Goal: Task Accomplishment & Management: Manage account settings

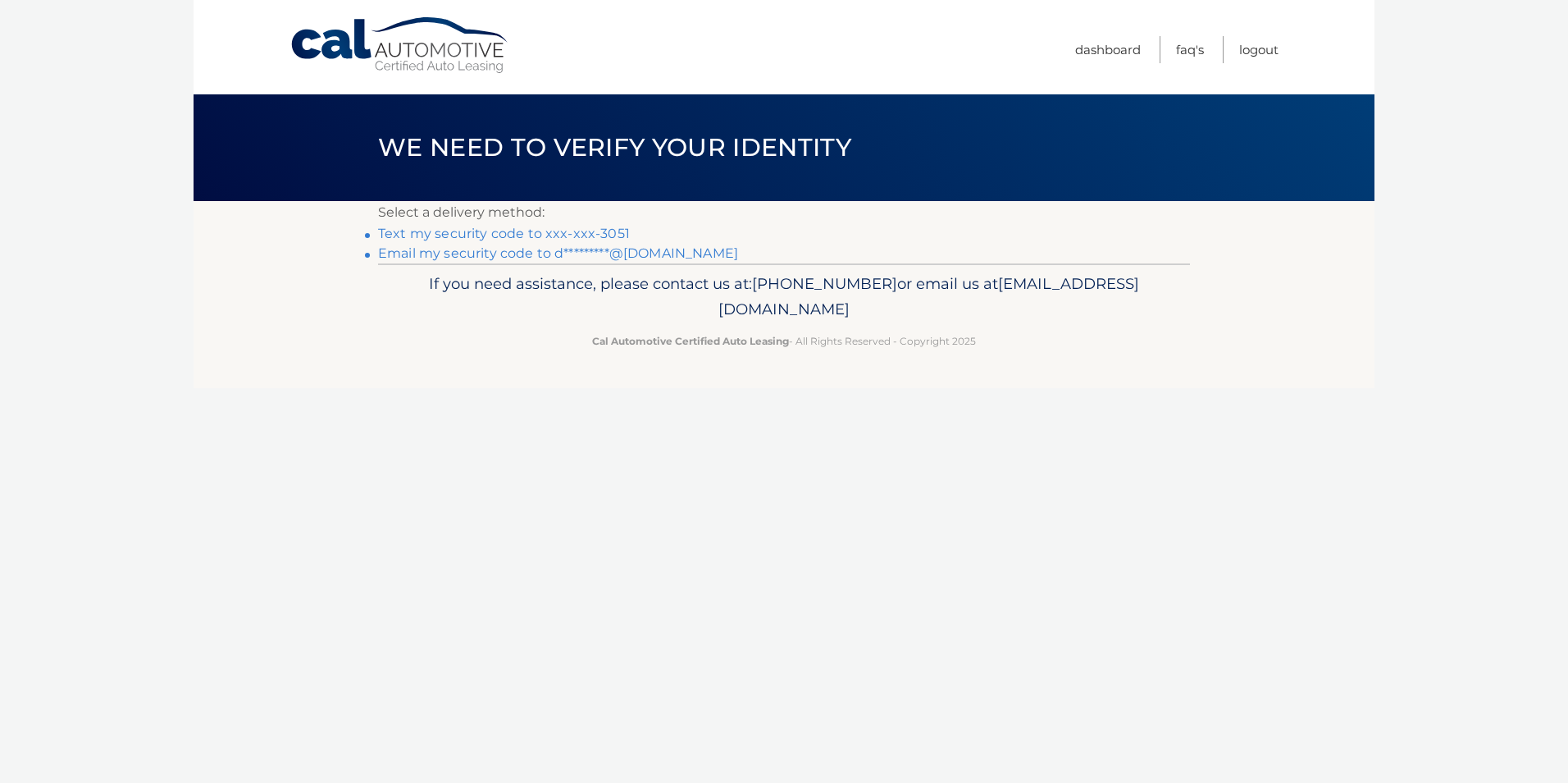
click at [599, 231] on link "Text my security code to xxx-xxx-3051" at bounding box center [504, 233] width 252 height 16
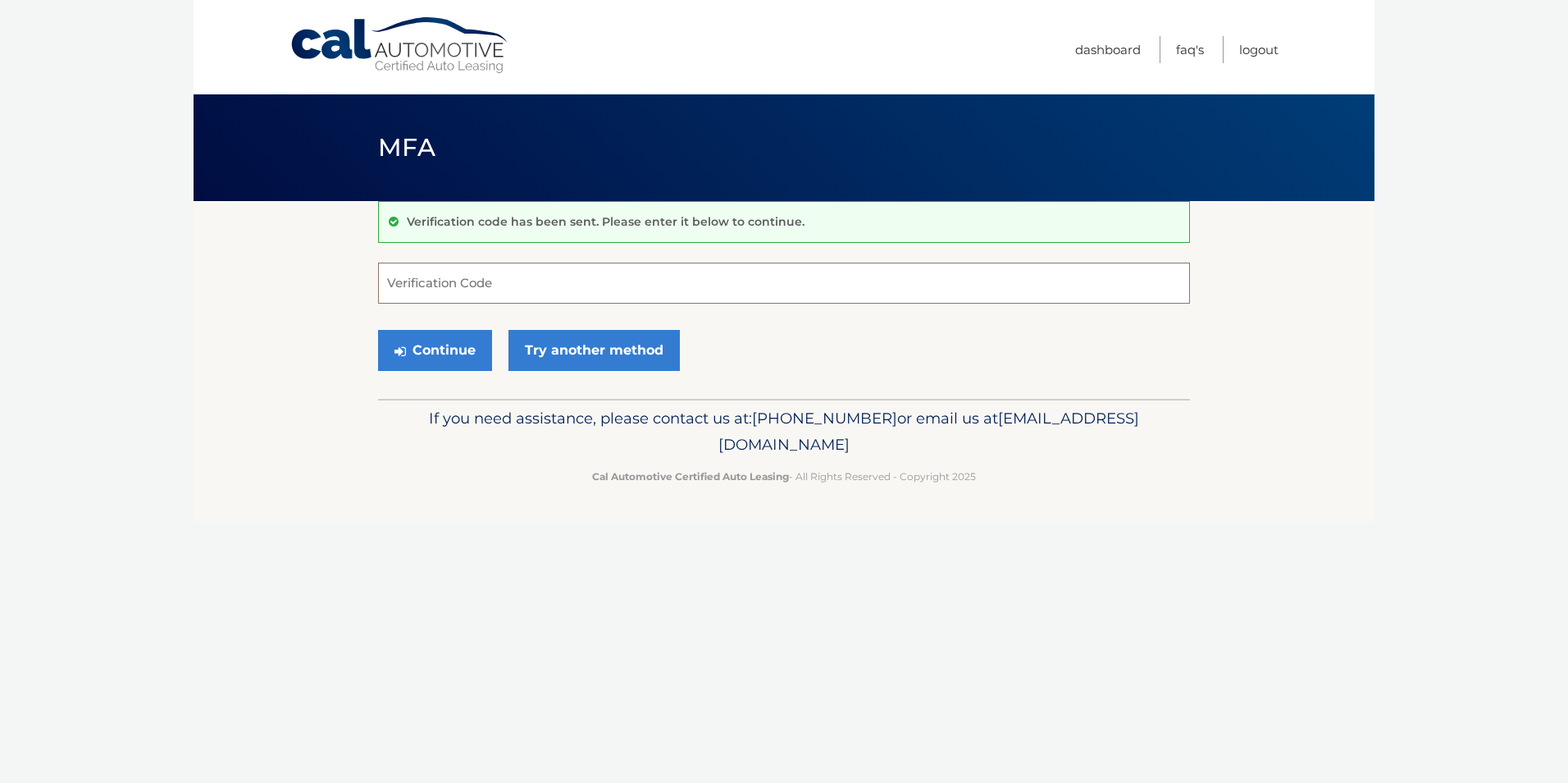
click at [528, 290] on input "Verification Code" at bounding box center [784, 283] width 812 height 41
type input "657664"
click at [449, 342] on button "Continue" at bounding box center [435, 350] width 114 height 41
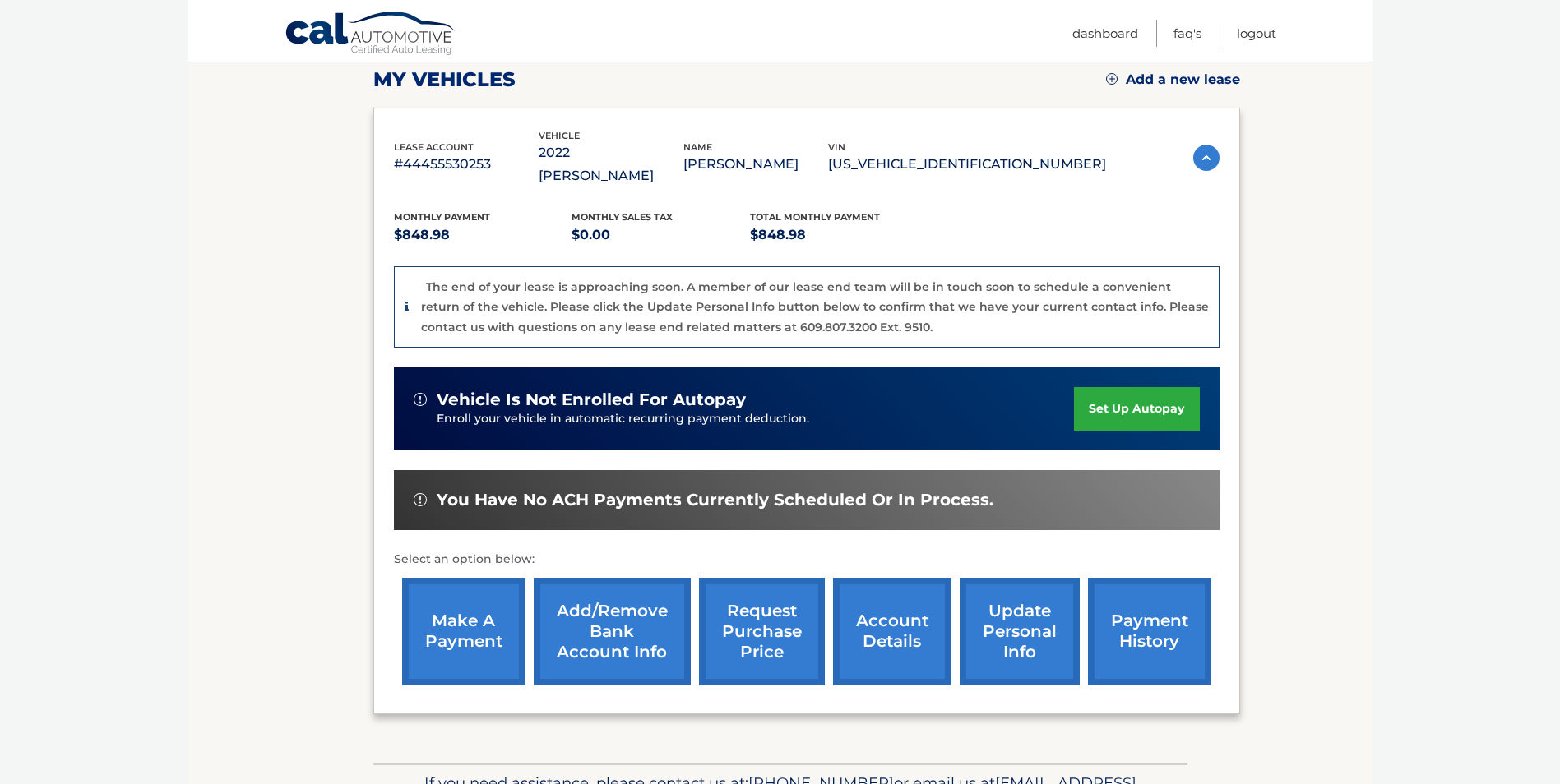
scroll to position [232, 0]
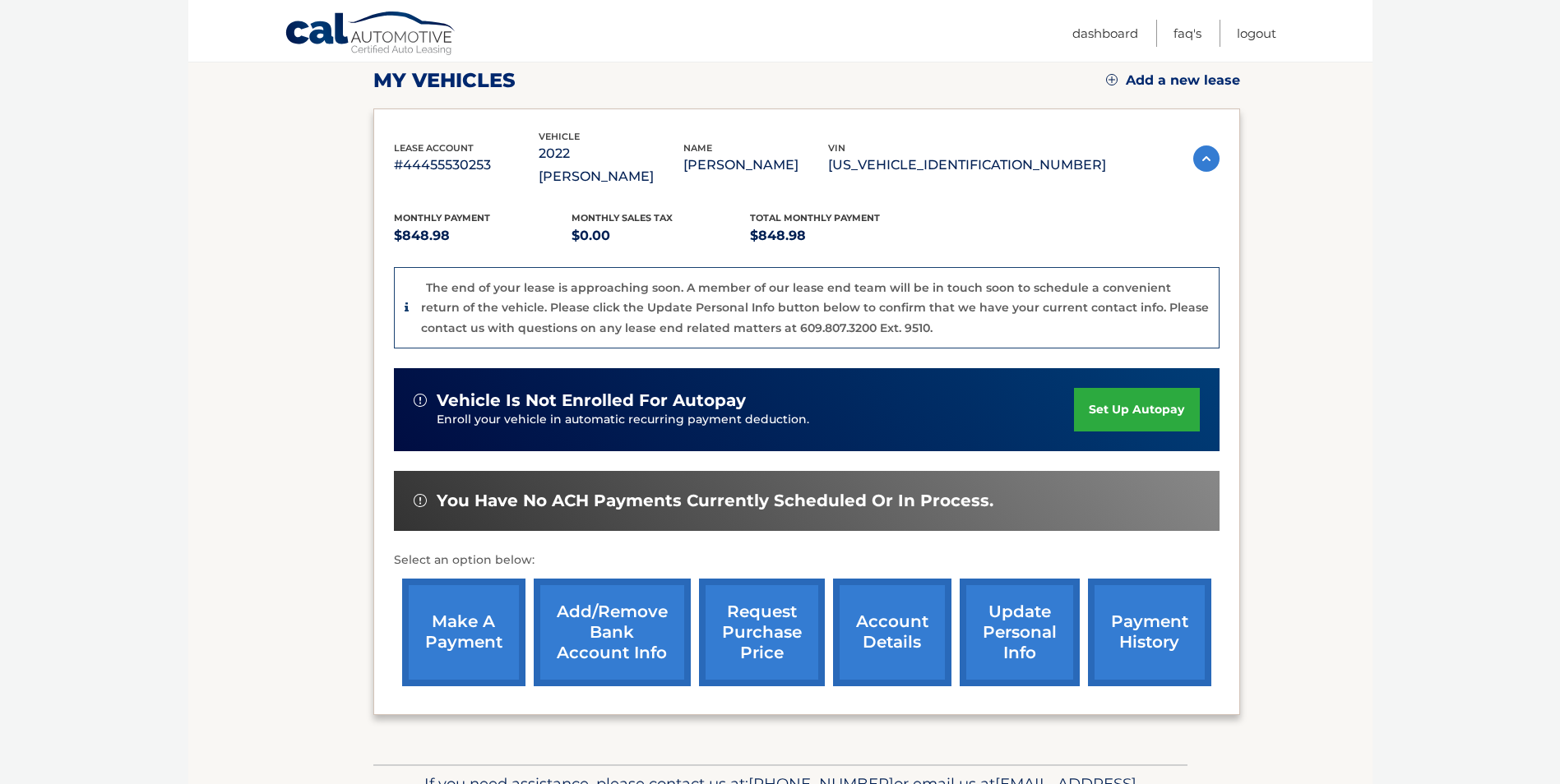
click at [890, 618] on link "account details" at bounding box center [892, 632] width 118 height 108
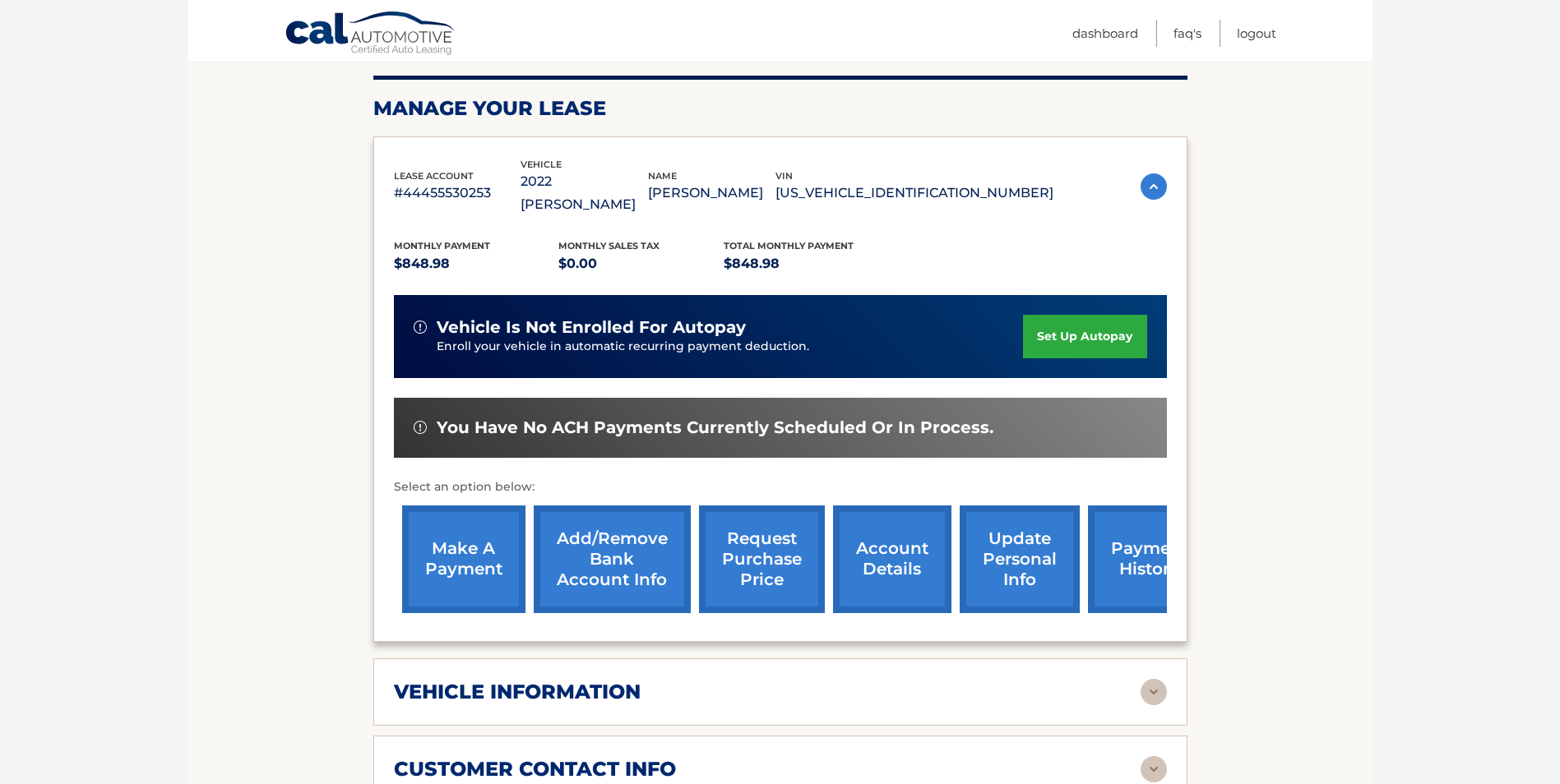
scroll to position [246, 0]
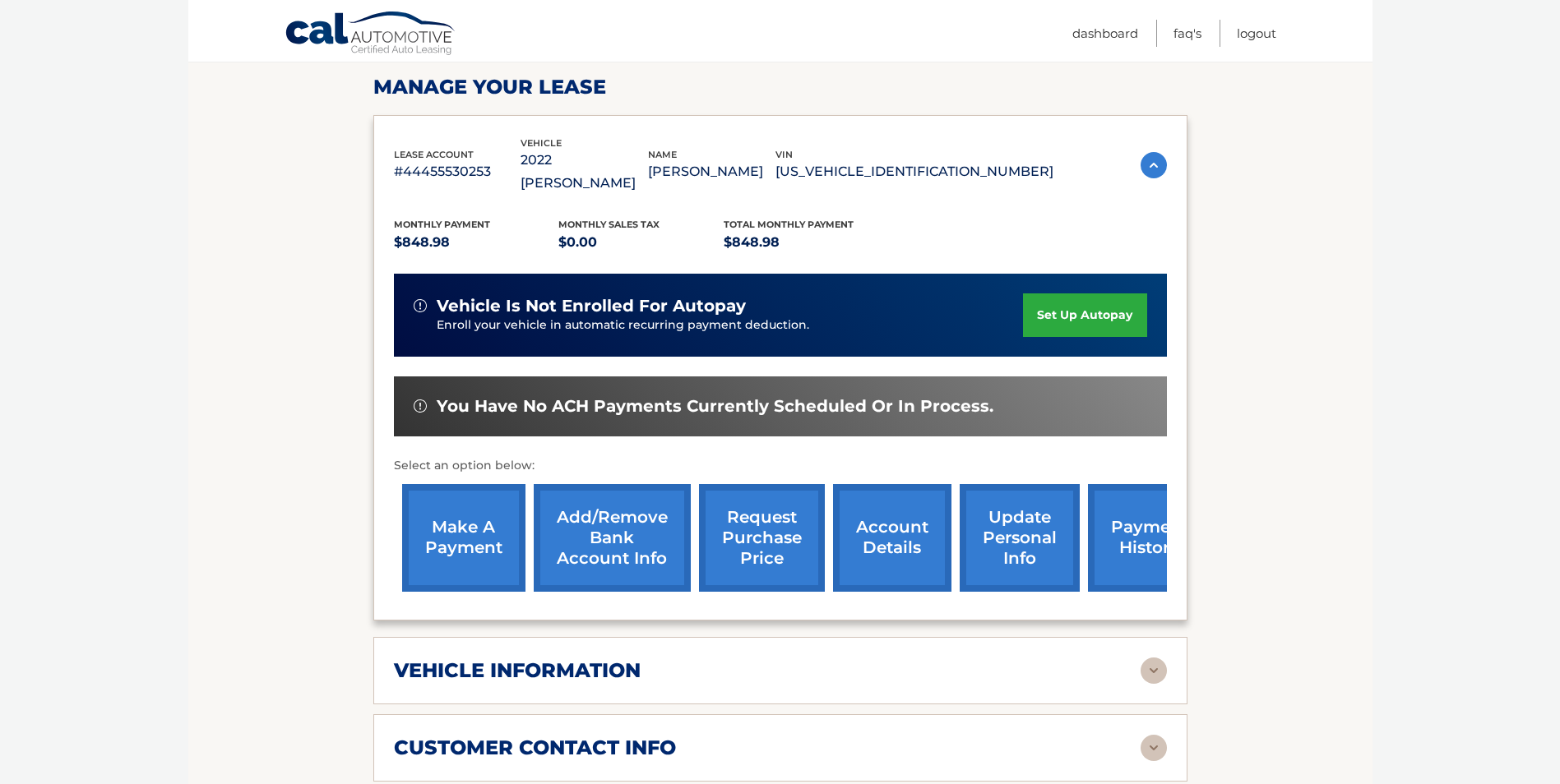
click at [1160, 658] on img at bounding box center [1153, 671] width 26 height 26
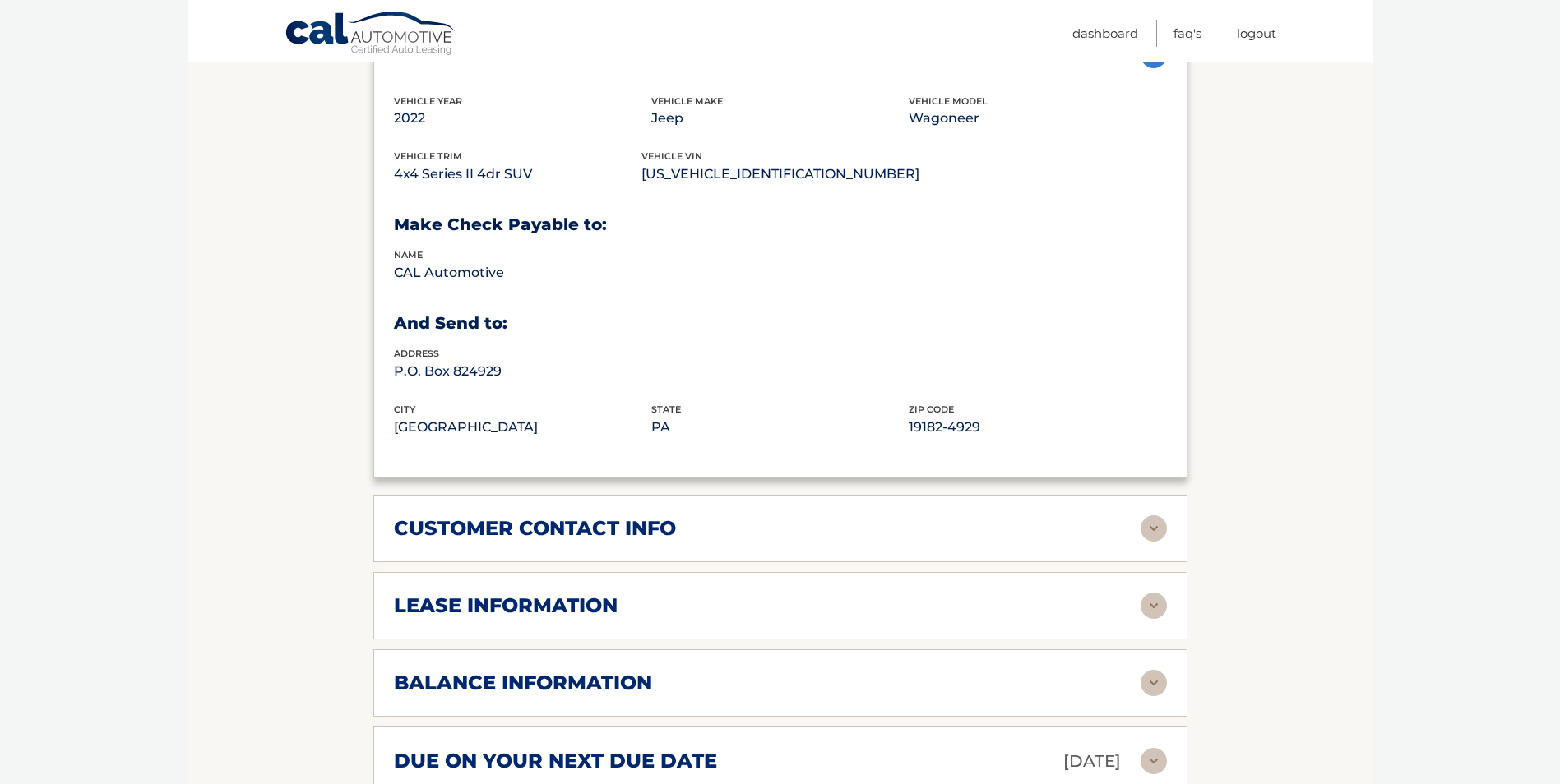
scroll to position [904, 0]
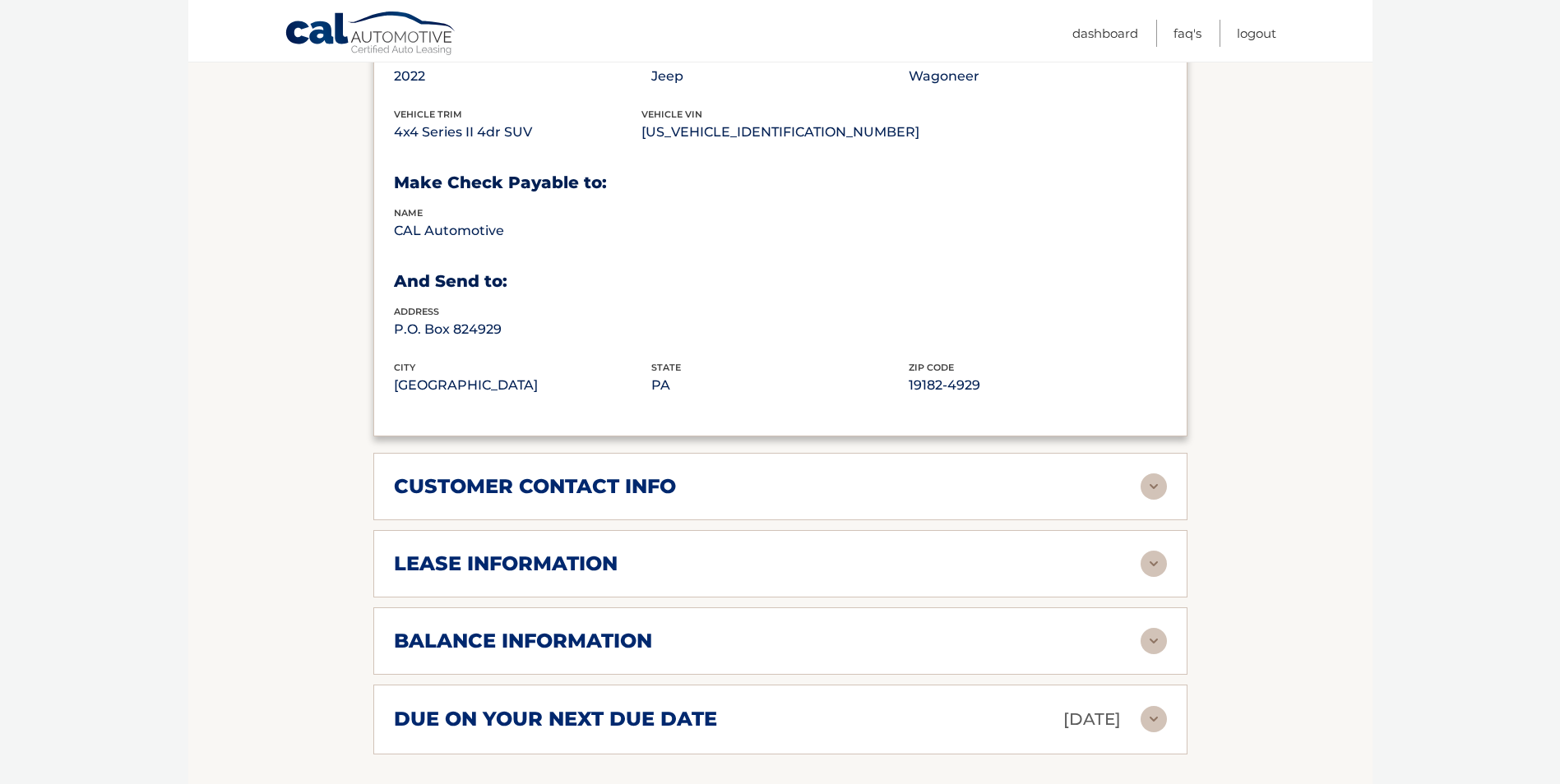
click at [1149, 550] on img at bounding box center [1153, 563] width 26 height 26
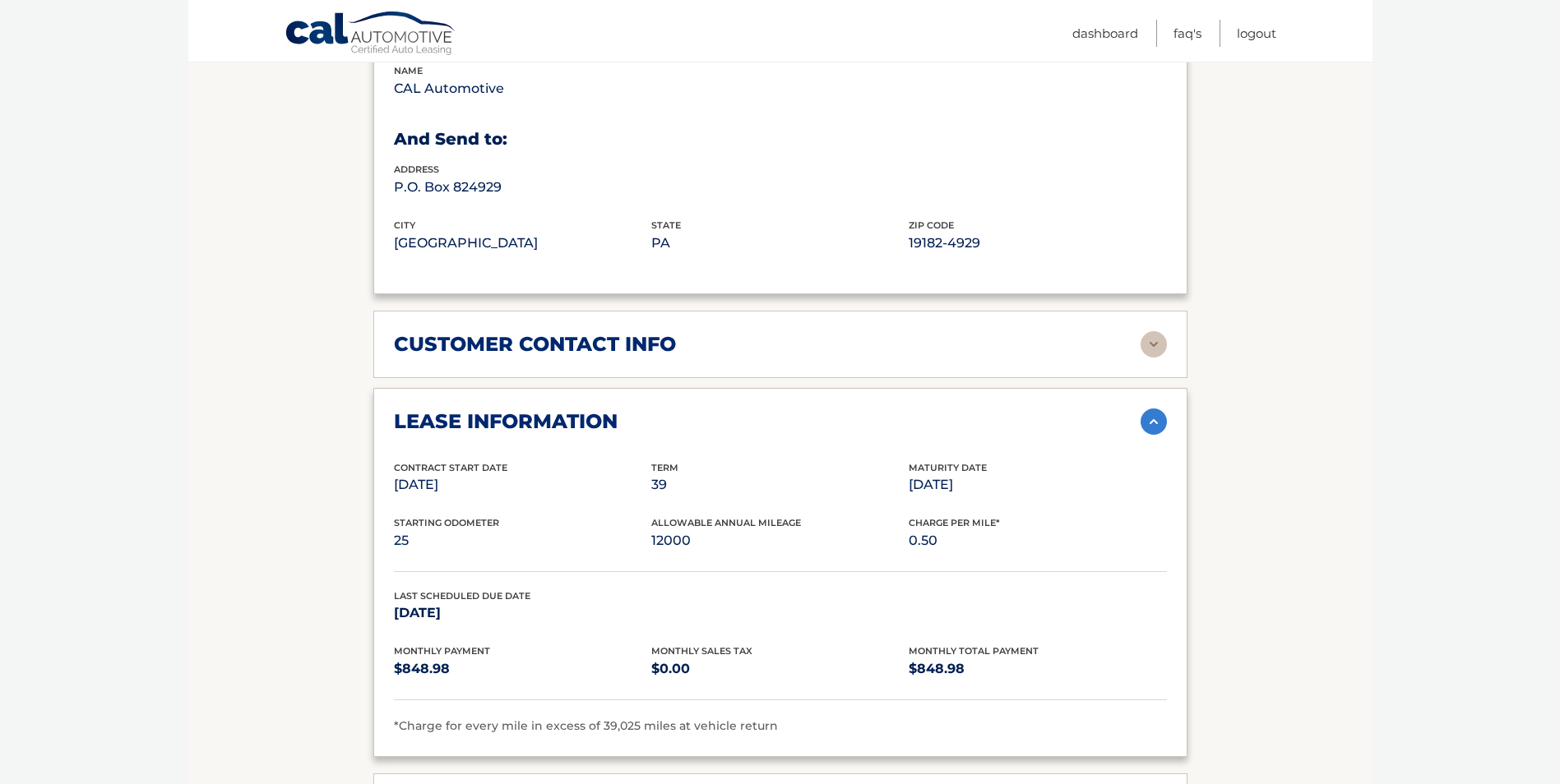
scroll to position [986, 0]
